Goal: Check status: Check status

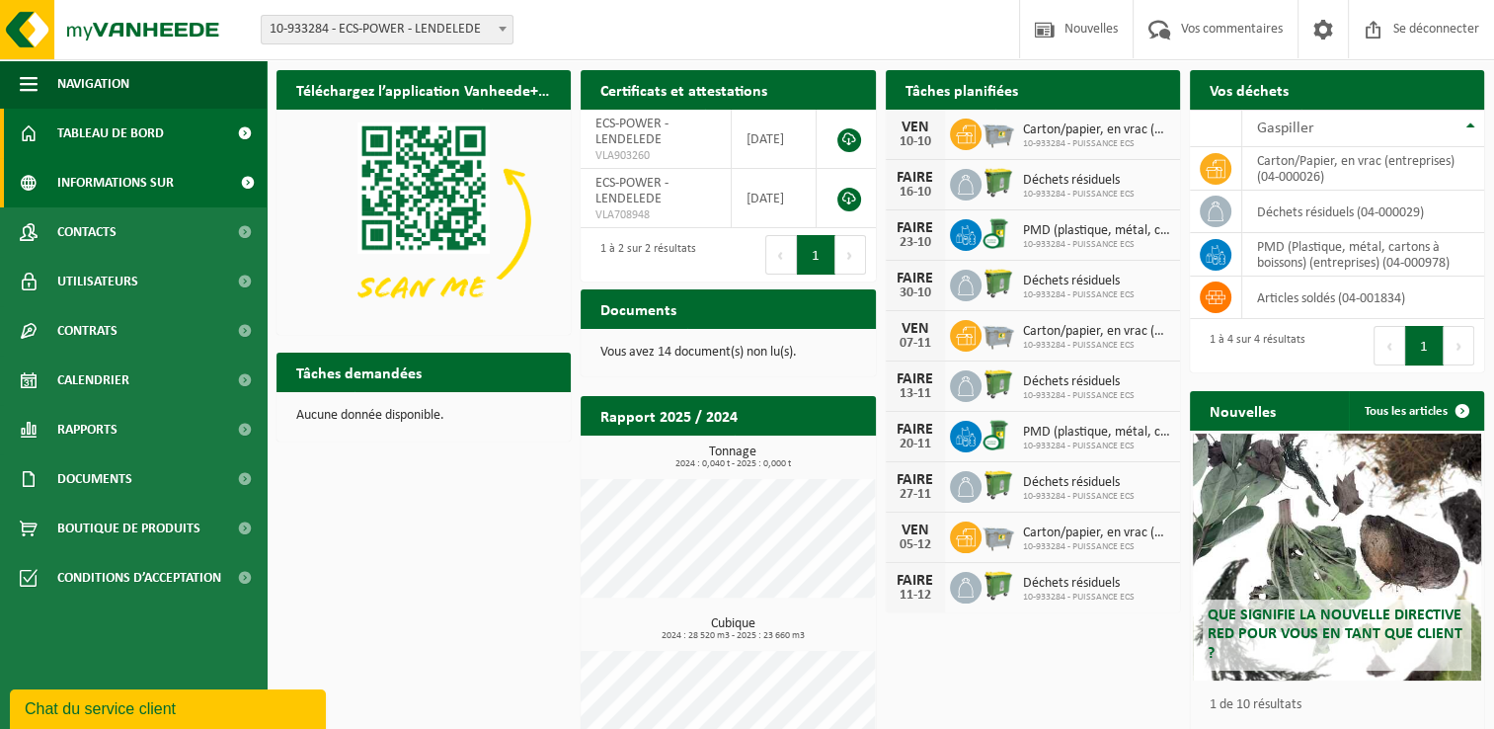
click at [71, 190] on span "Informations sur l’entreprise" at bounding box center [142, 182] width 171 height 49
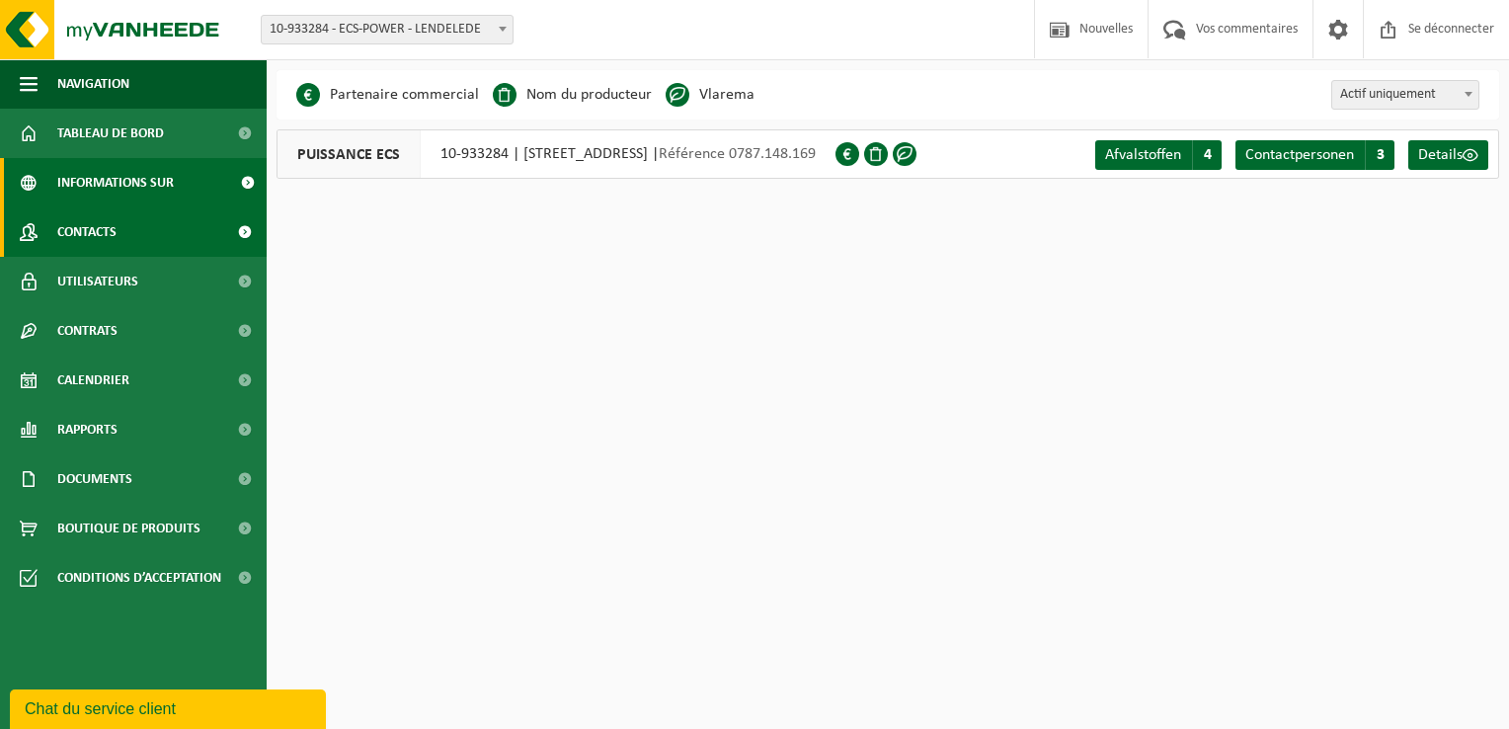
click at [83, 228] on span "Contacts" at bounding box center [86, 231] width 59 height 49
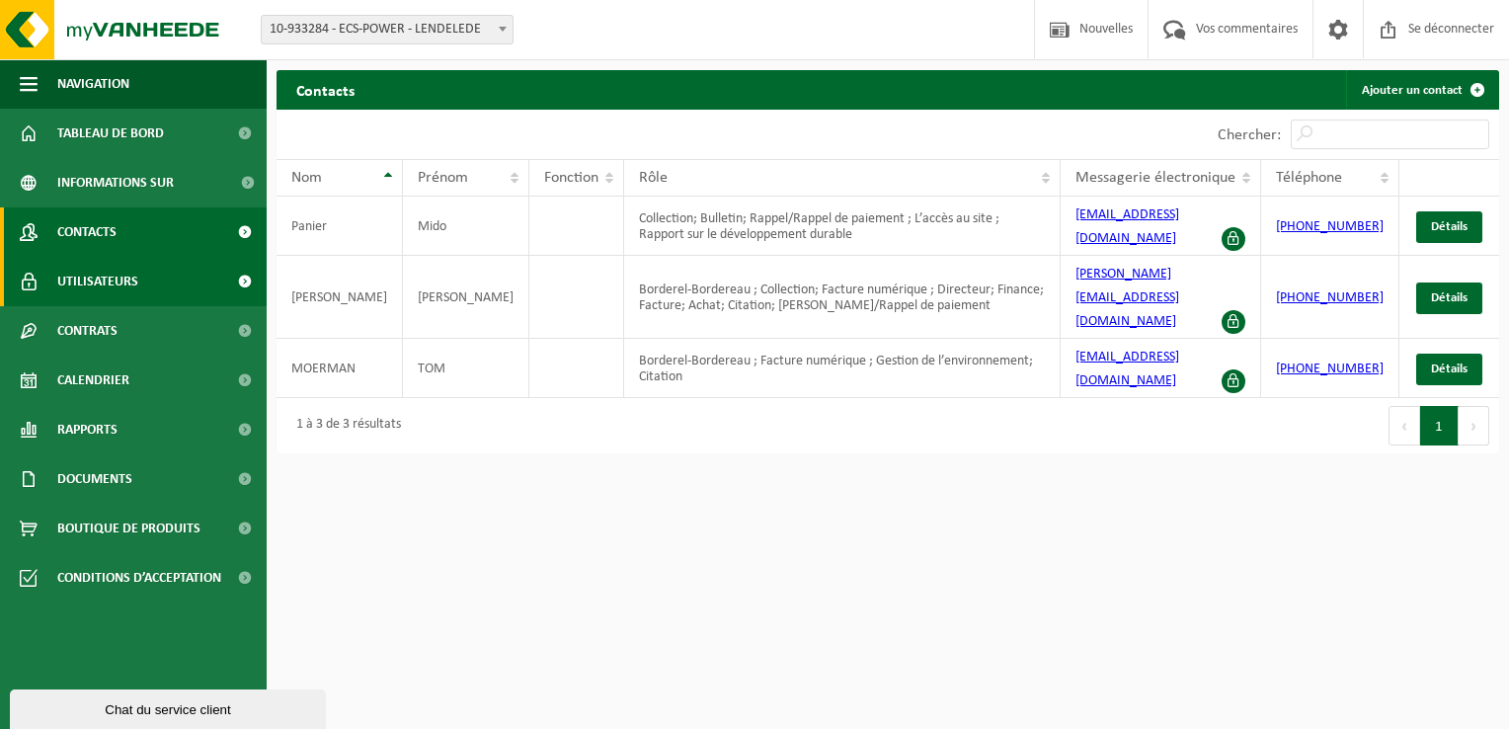
click at [99, 281] on span "Utilisateurs" at bounding box center [97, 281] width 81 height 49
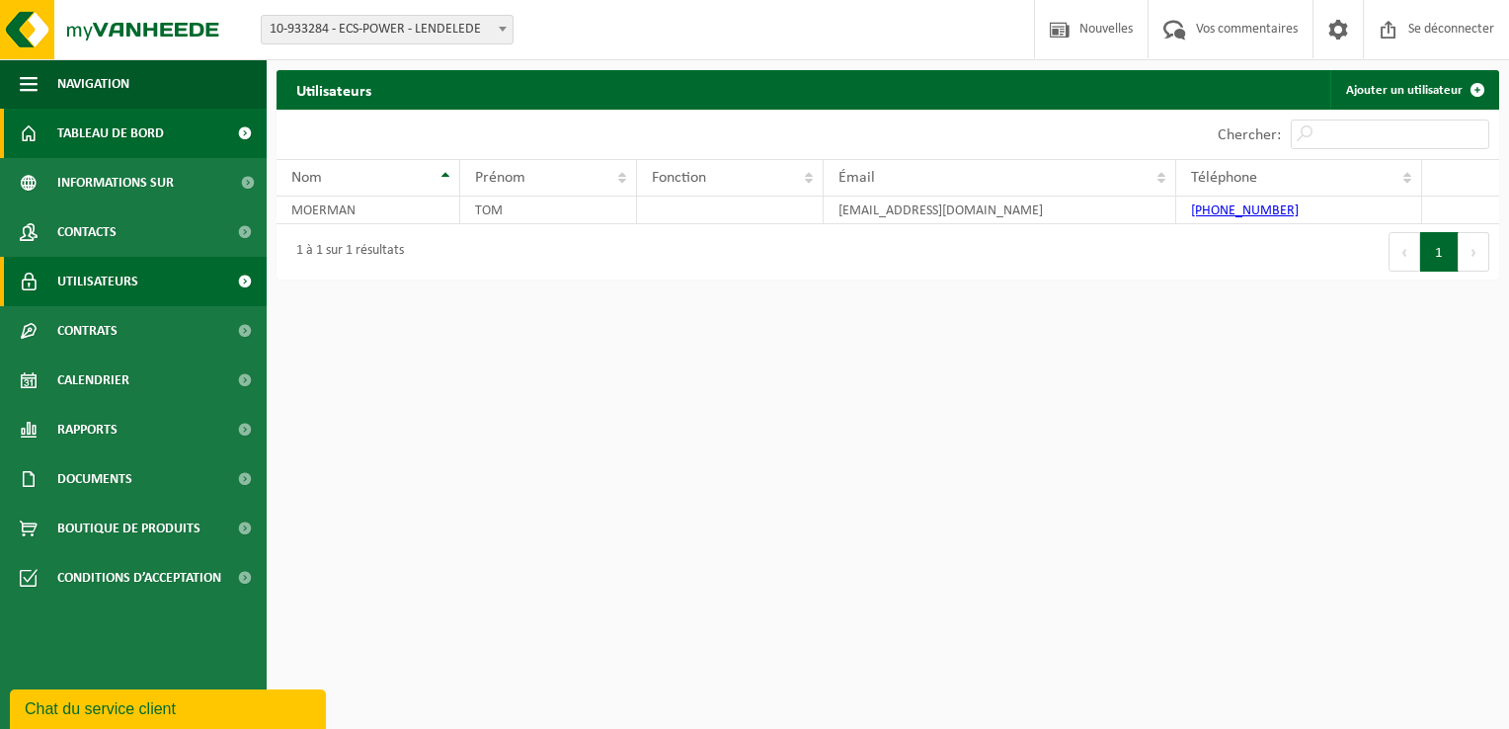
click at [124, 152] on span "Tableau de bord" at bounding box center [110, 133] width 107 height 49
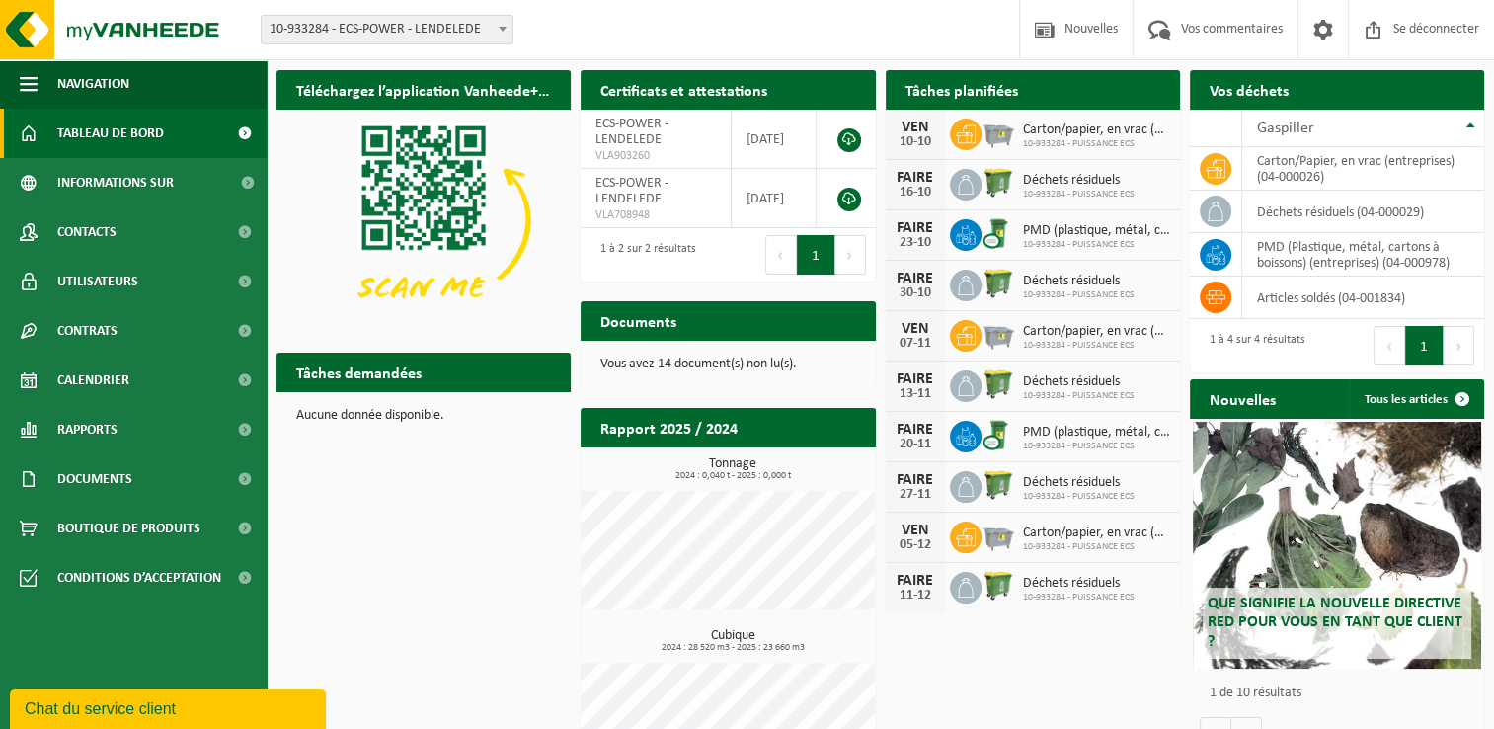
click at [964, 139] on icon at bounding box center [966, 134] width 20 height 20
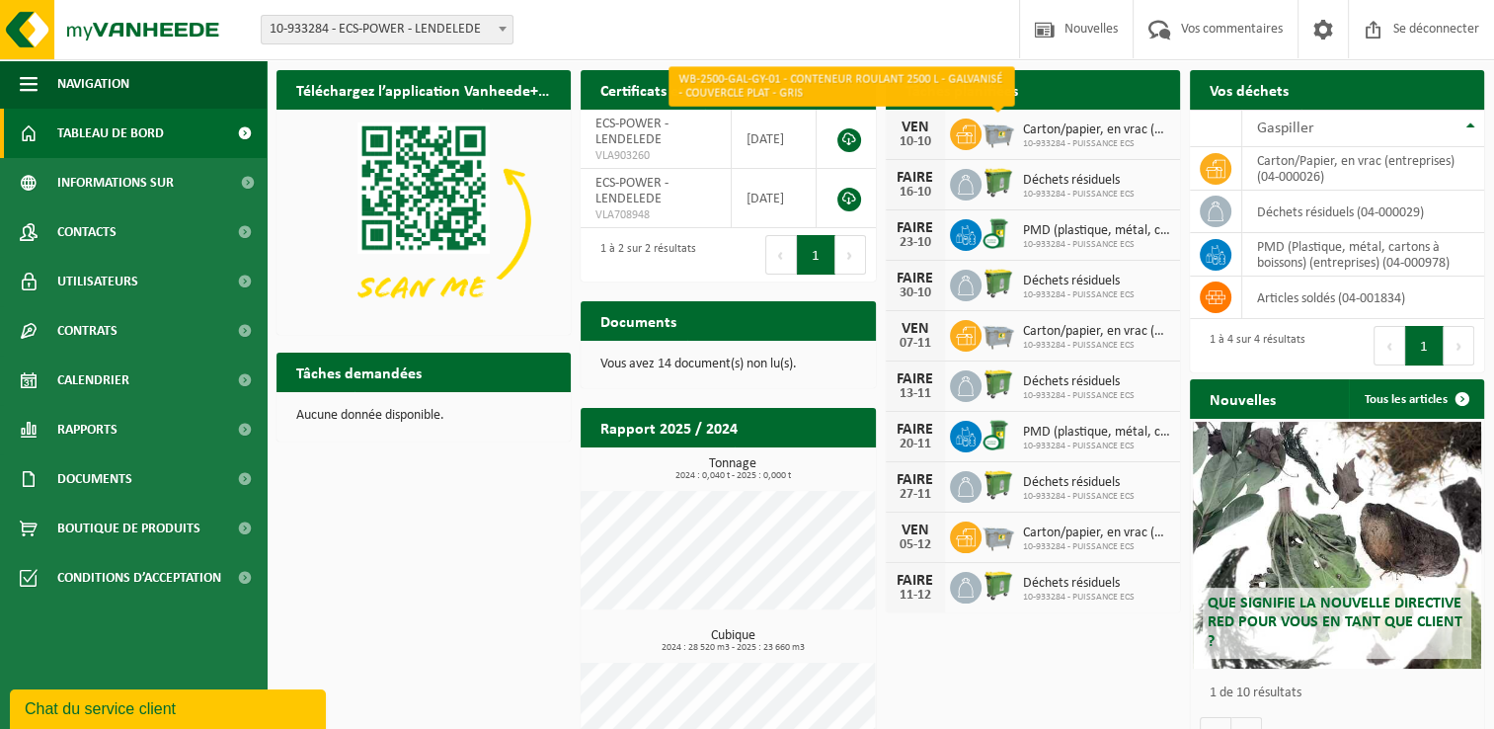
click at [1007, 131] on img at bounding box center [999, 133] width 34 height 34
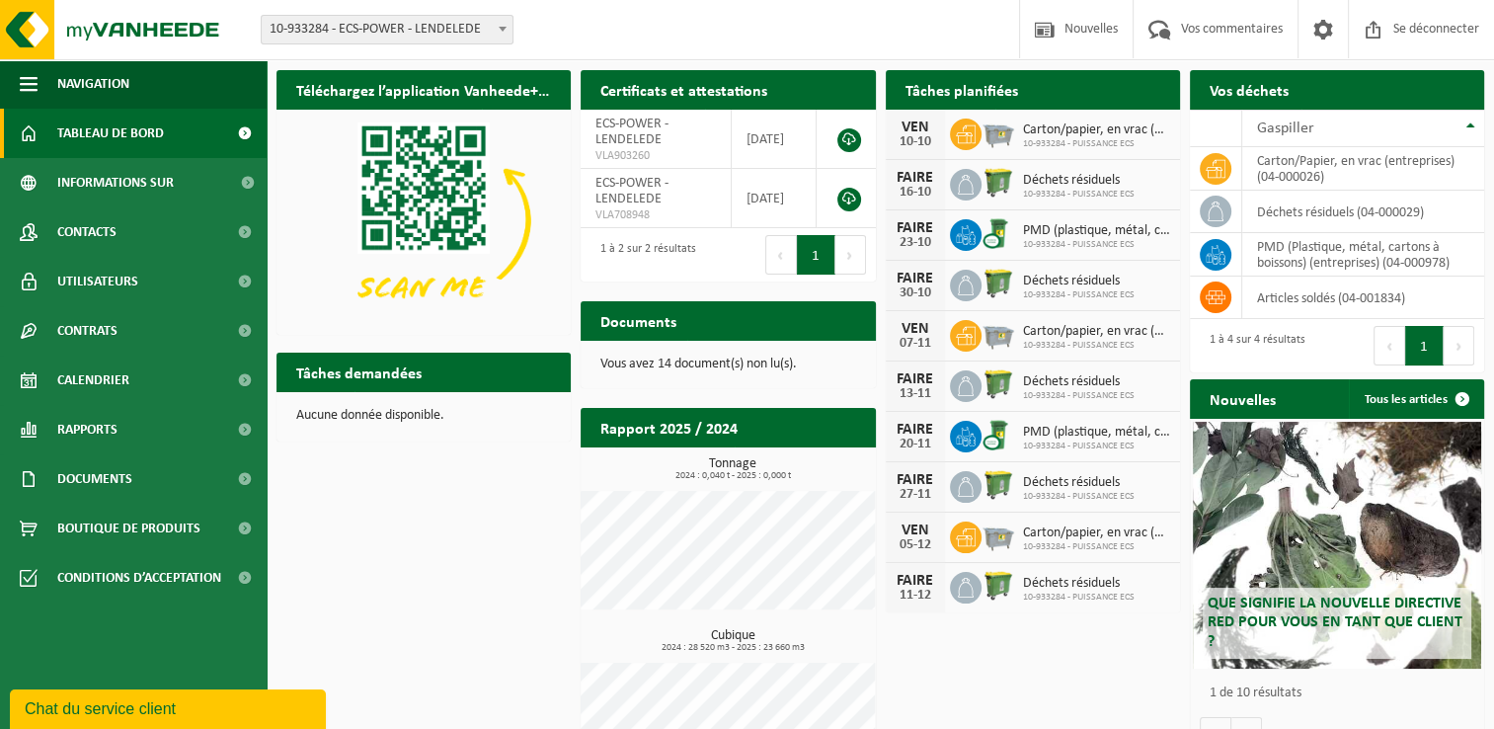
click at [1068, 138] on span "10-933284 - PUISSANCE ECS" at bounding box center [1096, 144] width 147 height 12
click at [909, 135] on div "10-10" at bounding box center [916, 142] width 40 height 14
click at [911, 93] on h2 "Tâches planifiées" at bounding box center [962, 89] width 152 height 39
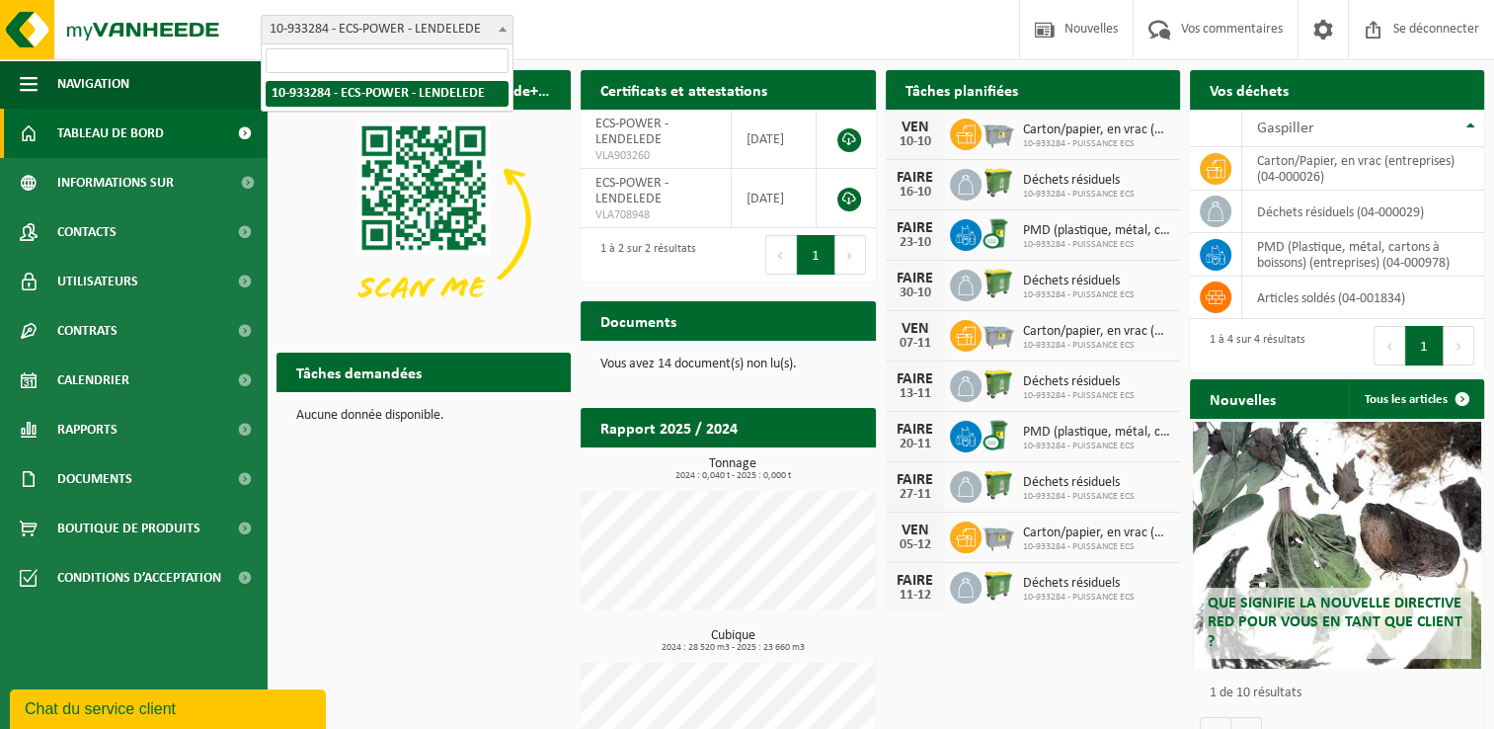
click at [498, 34] on span at bounding box center [503, 29] width 20 height 26
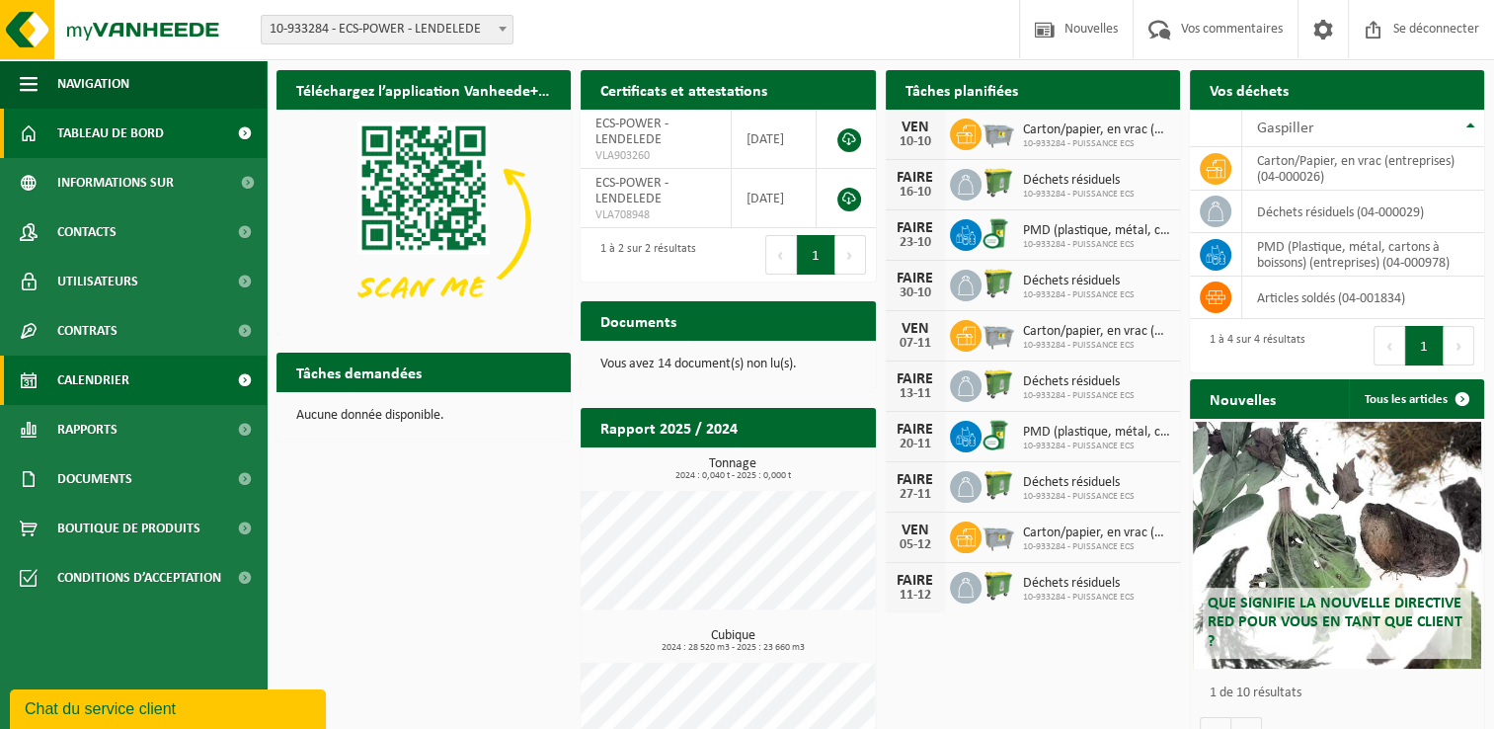
click at [103, 373] on span "Calendrier" at bounding box center [93, 380] width 72 height 49
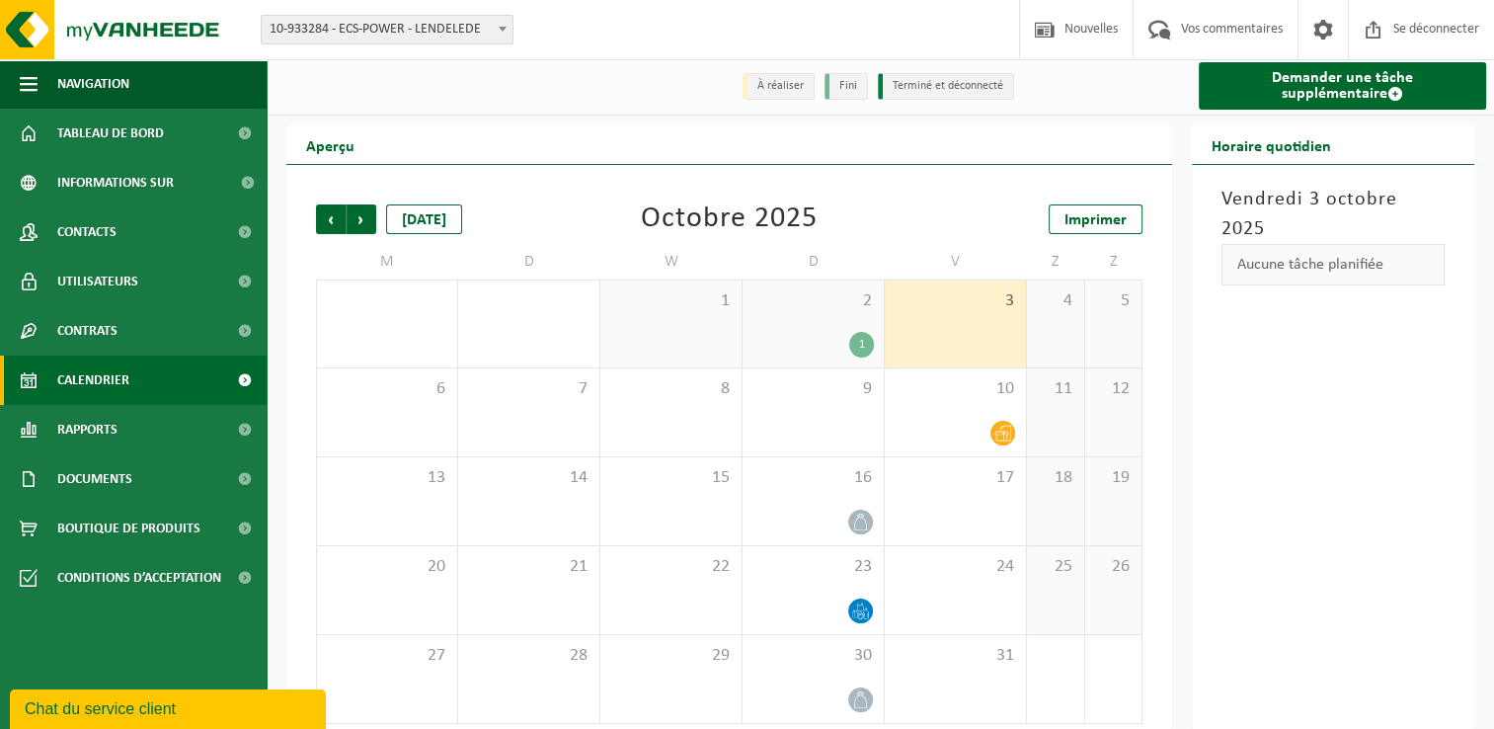
scroll to position [19, 0]
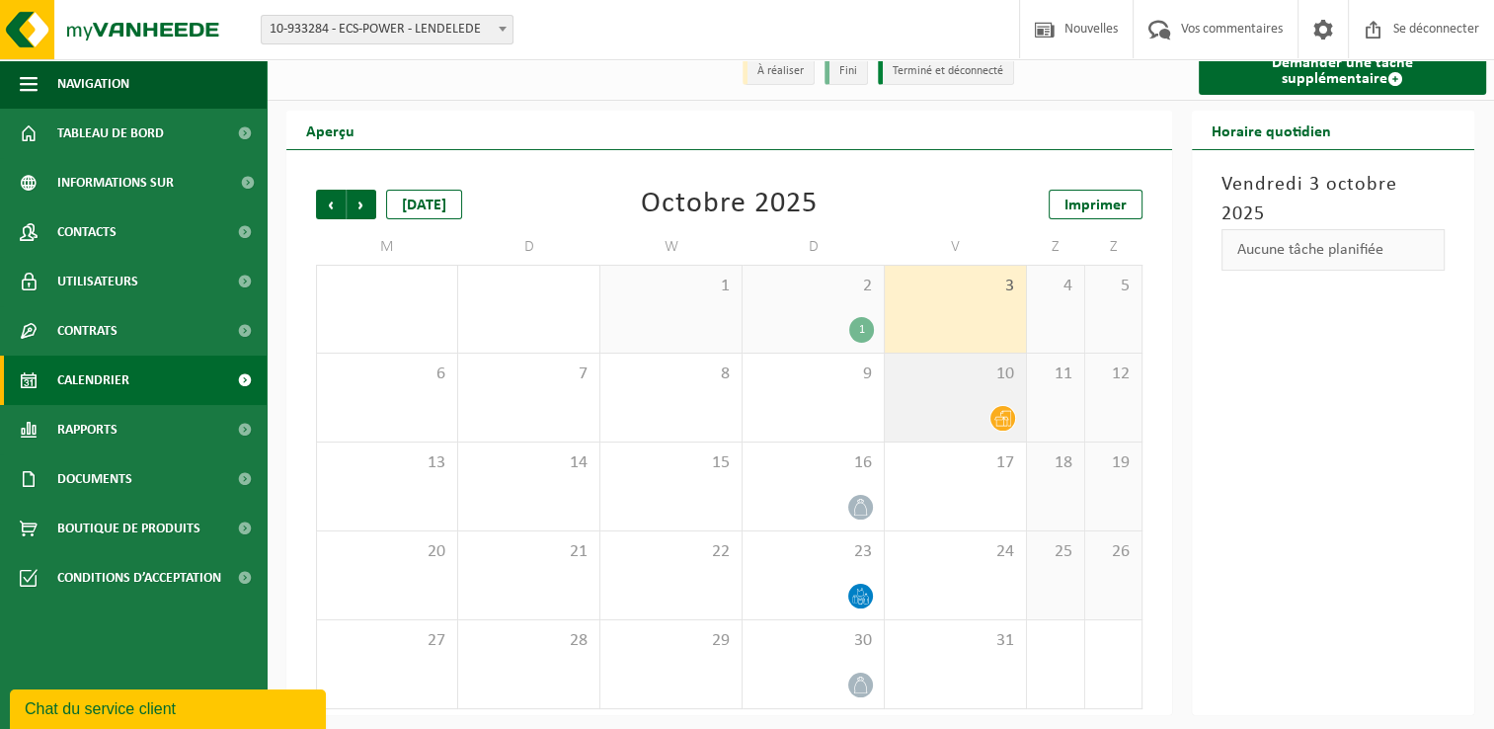
click at [948, 404] on div "10" at bounding box center [955, 398] width 141 height 88
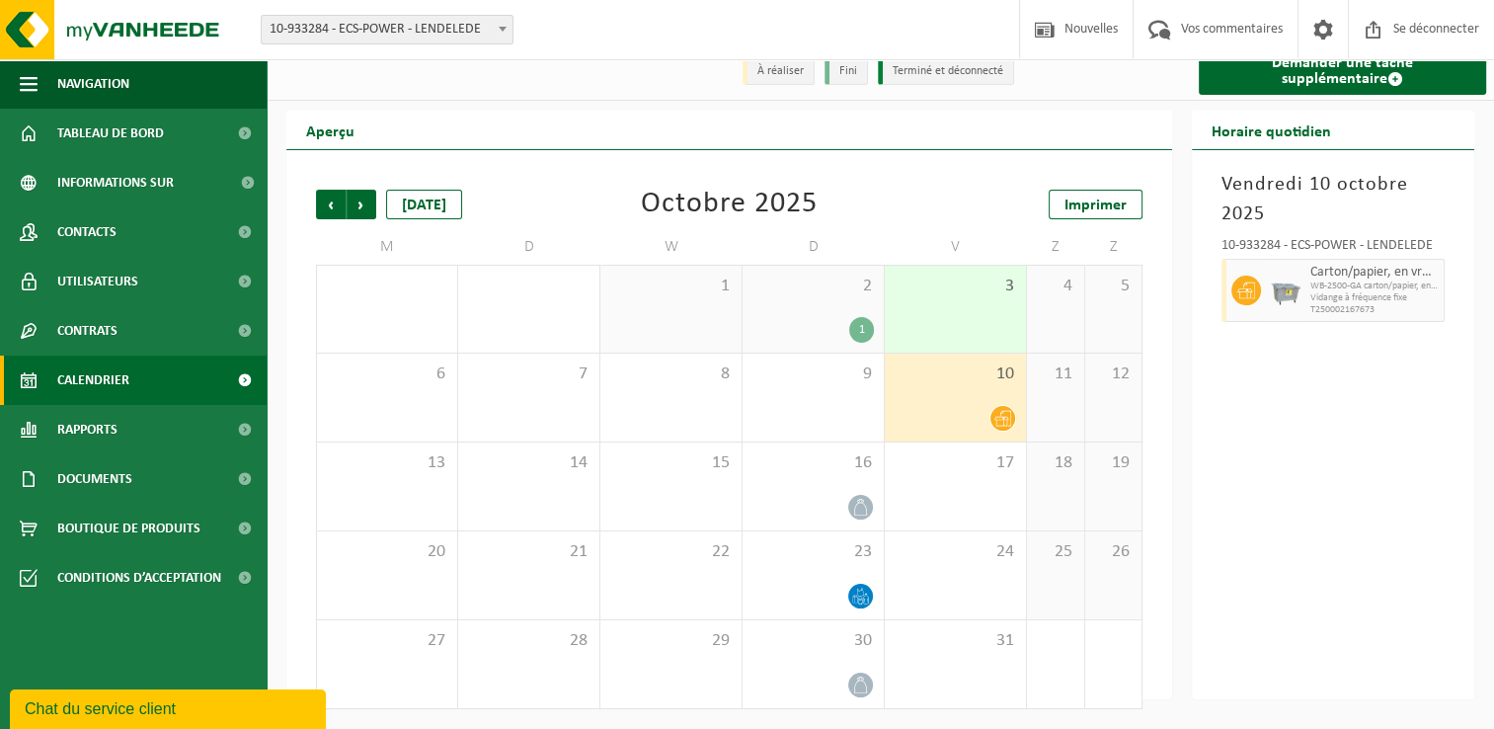
click at [1397, 447] on div "Vendredi 10 octobre 2025 10-933284 - ECS-POWER - LENDELEDE Carton/papier, en vr…" at bounding box center [1333, 424] width 282 height 549
click at [840, 609] on div at bounding box center [813, 596] width 121 height 27
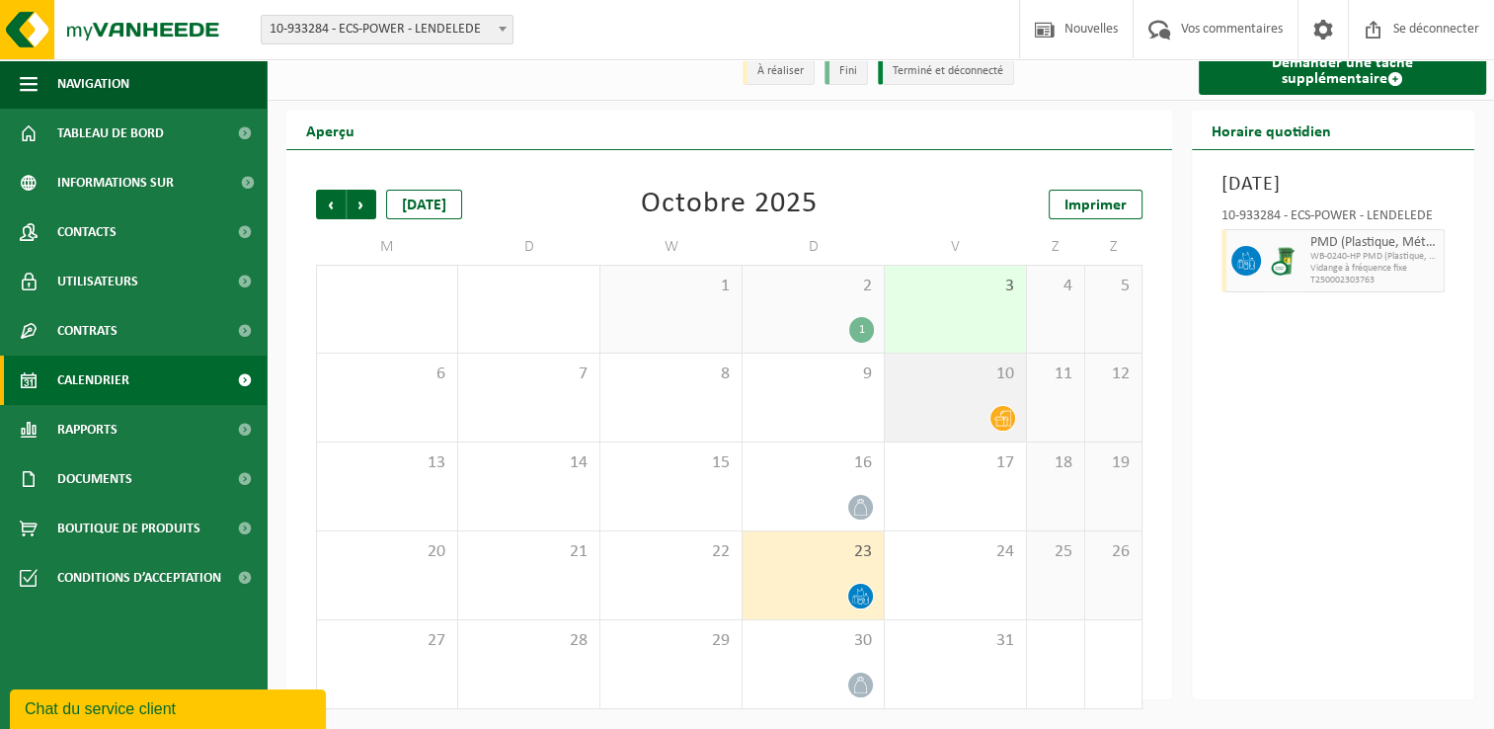
click at [954, 415] on div at bounding box center [955, 418] width 121 height 27
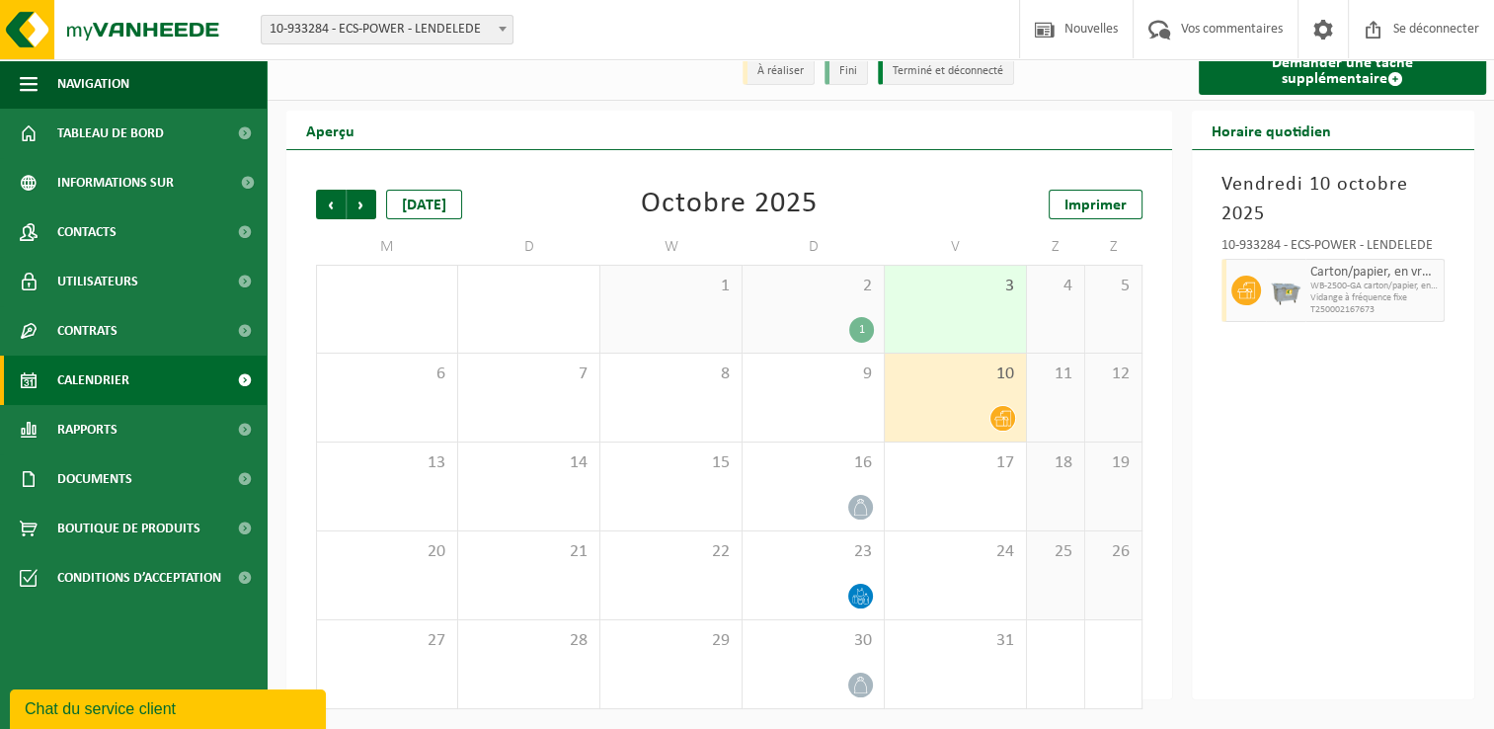
click at [1257, 417] on div "Vendredi 10 octobre 2025 10-933284 - ECS-POWER - LENDELEDE Carton/papier, en vr…" at bounding box center [1333, 424] width 282 height 549
click at [801, 327] on div "1" at bounding box center [813, 330] width 121 height 26
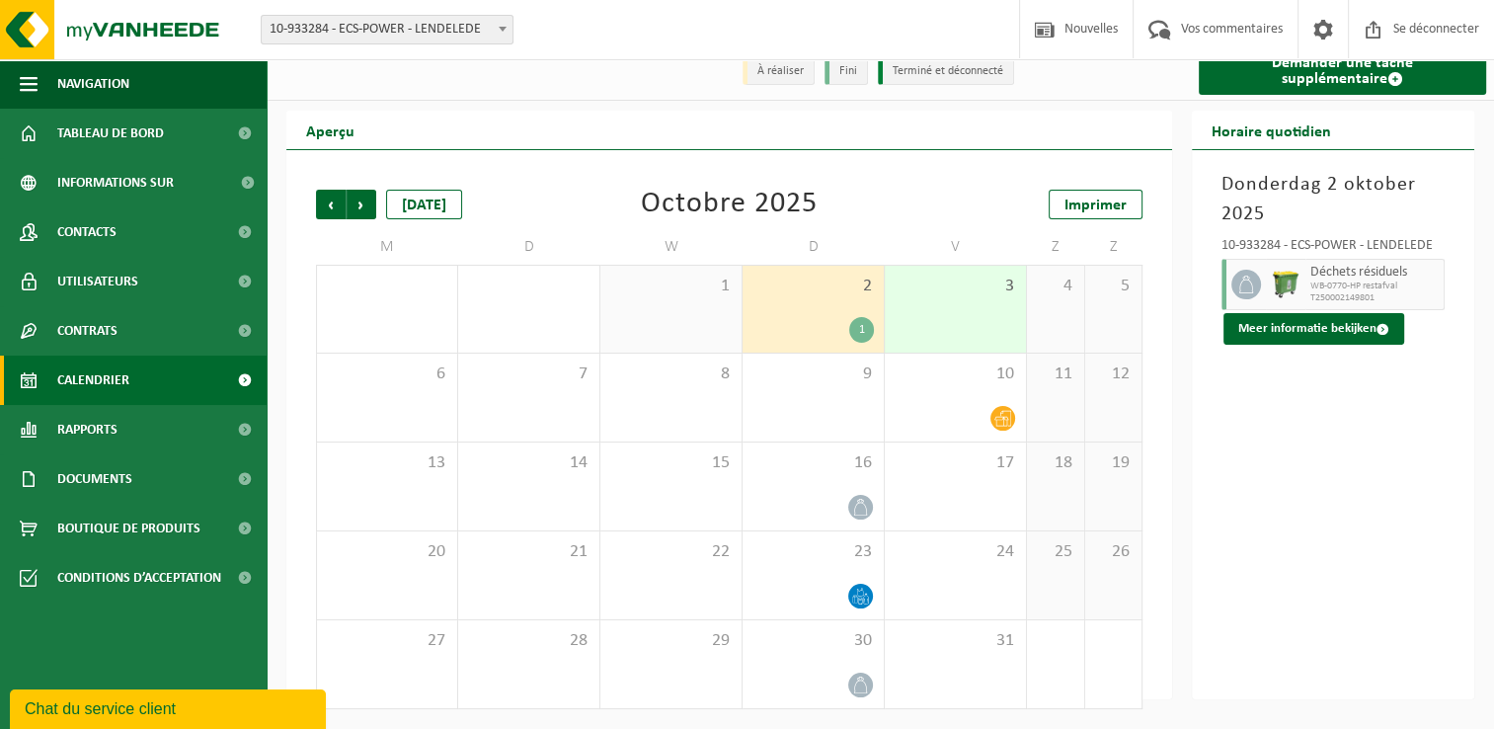
click at [953, 327] on div "3" at bounding box center [955, 309] width 141 height 87
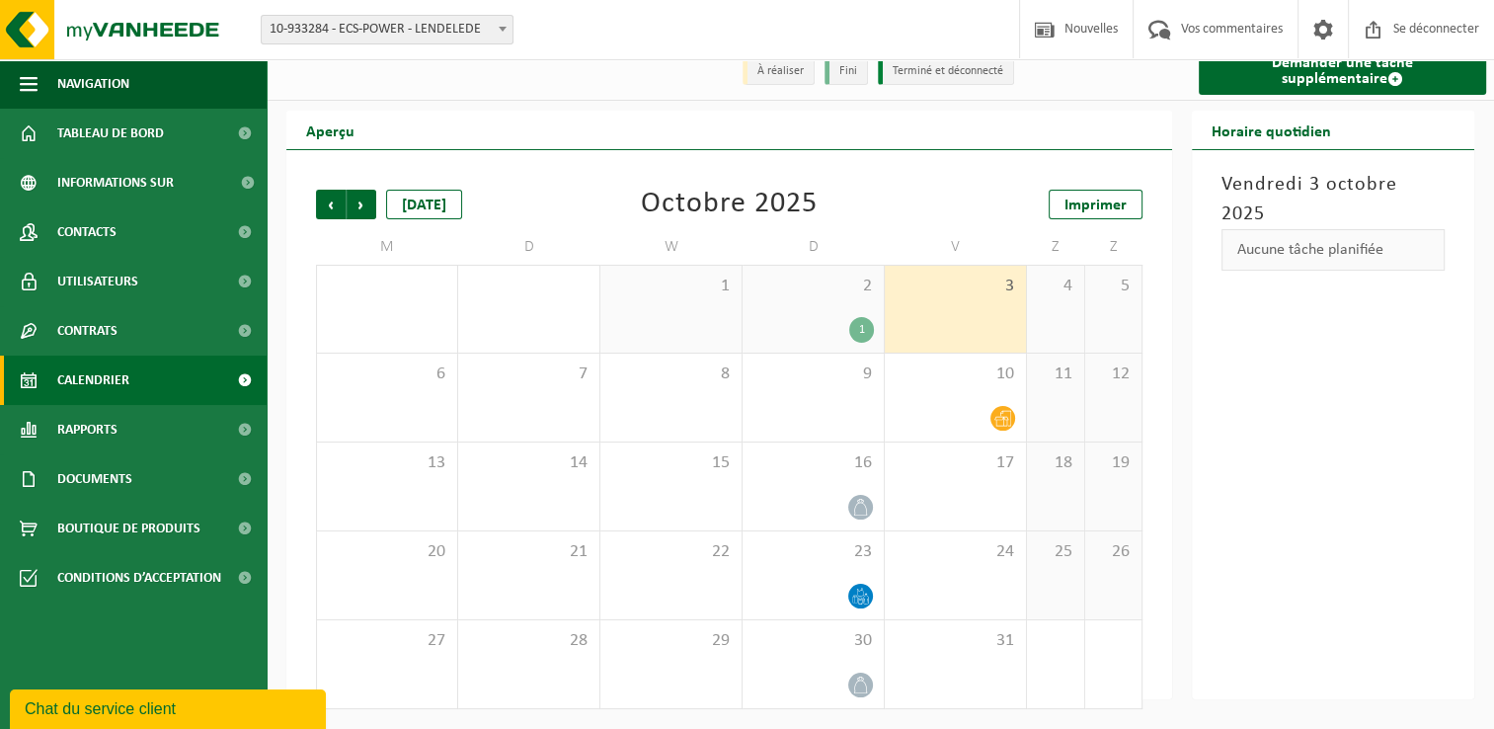
click at [800, 308] on div "2 1" at bounding box center [813, 309] width 141 height 87
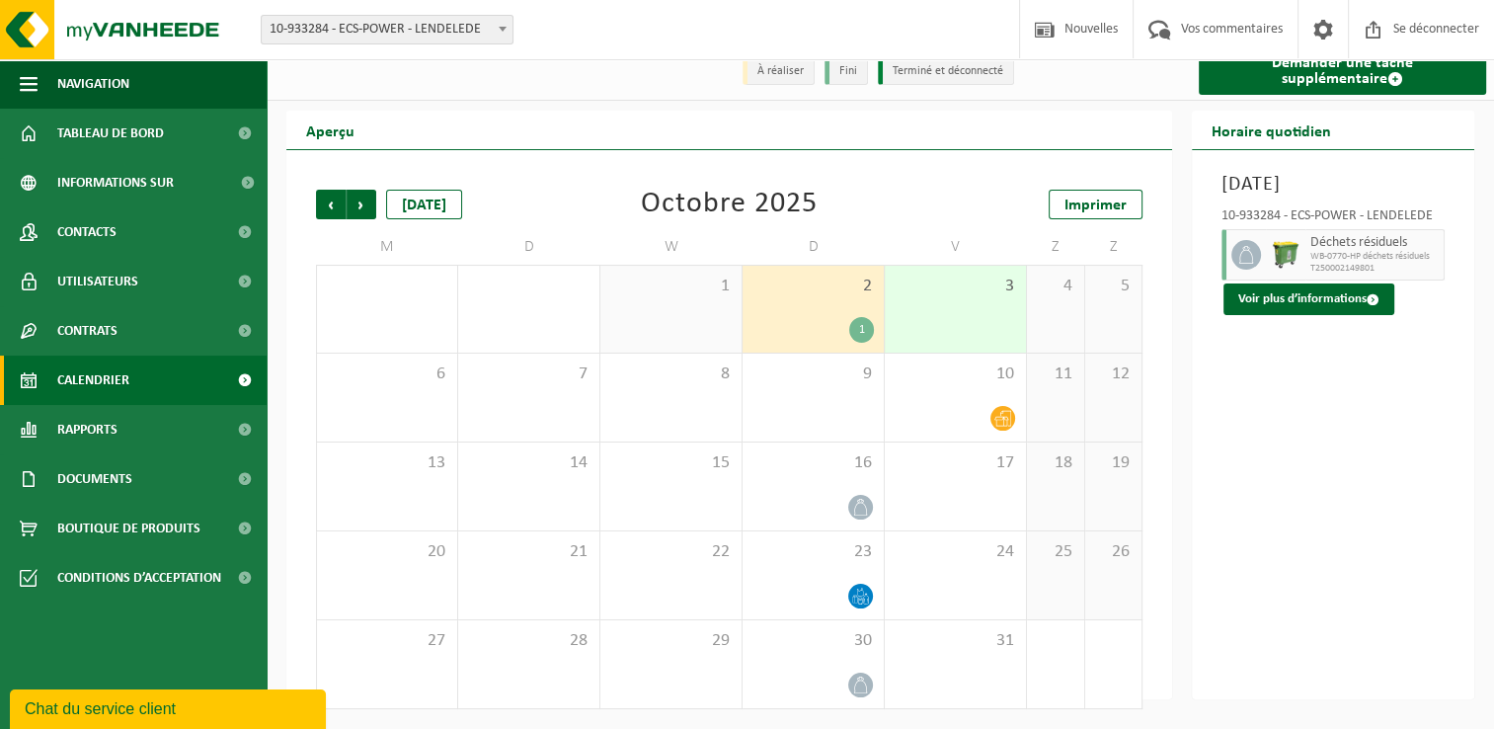
click at [956, 322] on div "3" at bounding box center [955, 309] width 141 height 87
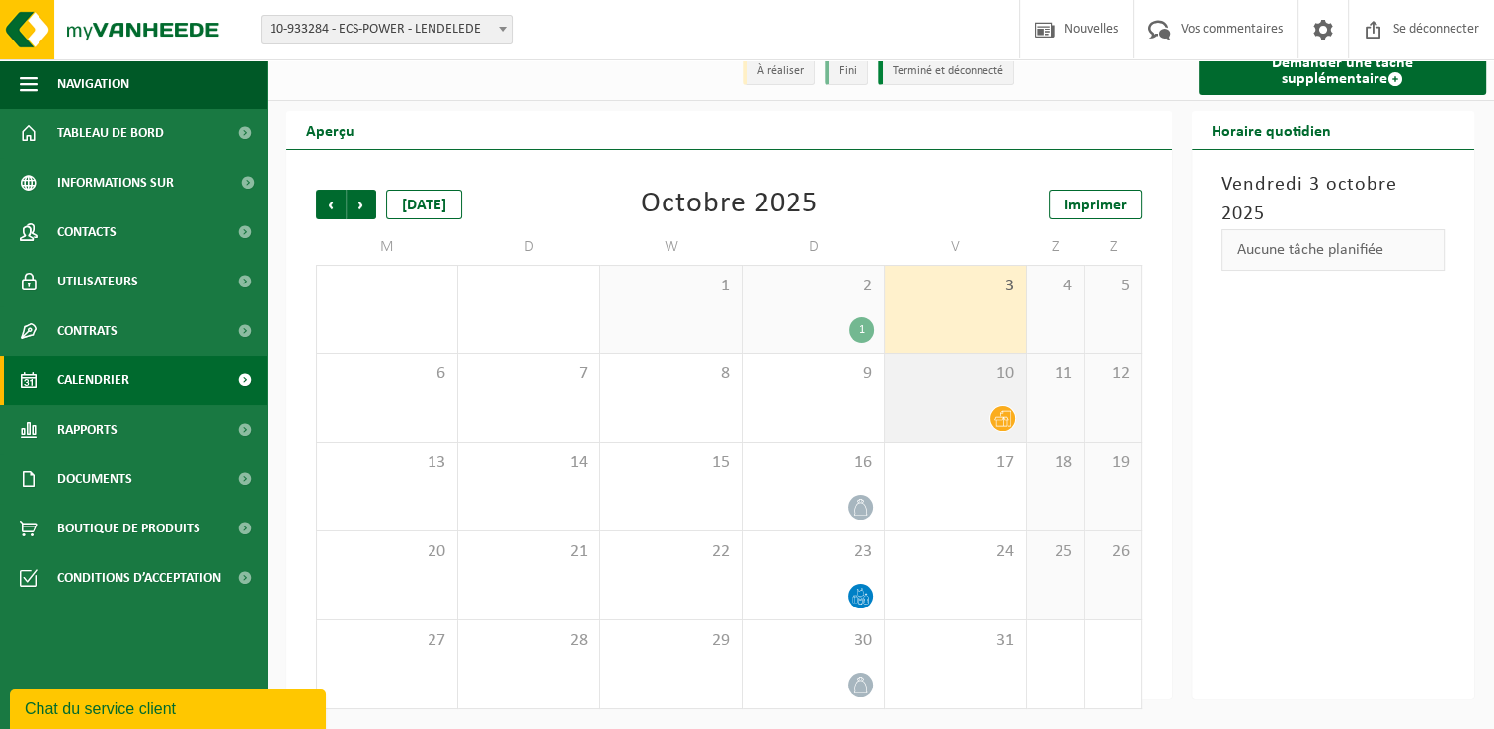
click at [949, 386] on div "10" at bounding box center [955, 398] width 141 height 88
